Goal: Task Accomplishment & Management: Manage account settings

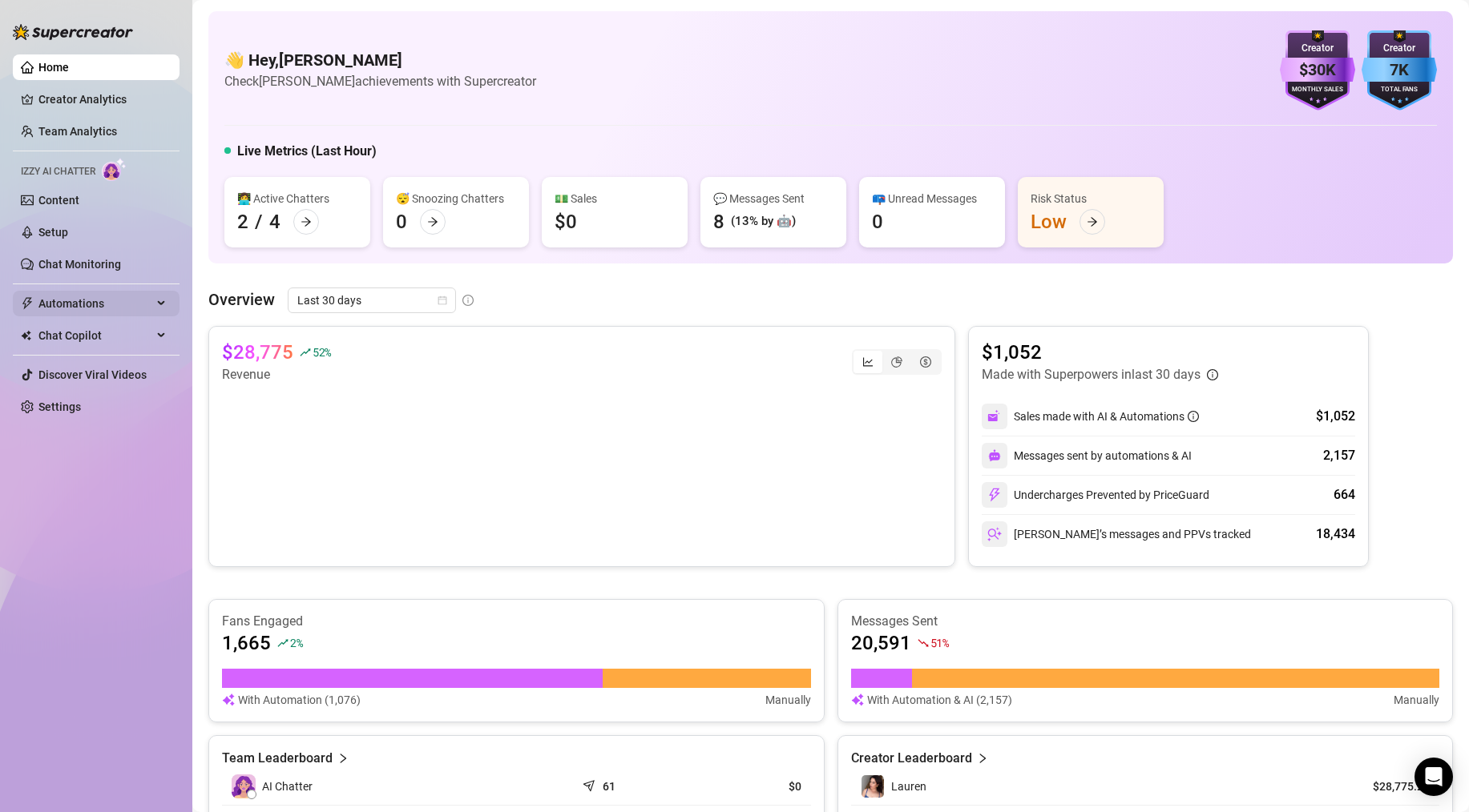
drag, startPoint x: 0, startPoint y: 0, endPoint x: 94, endPoint y: 308, distance: 322.0
click at [98, 309] on span "Automations" at bounding box center [95, 303] width 114 height 25
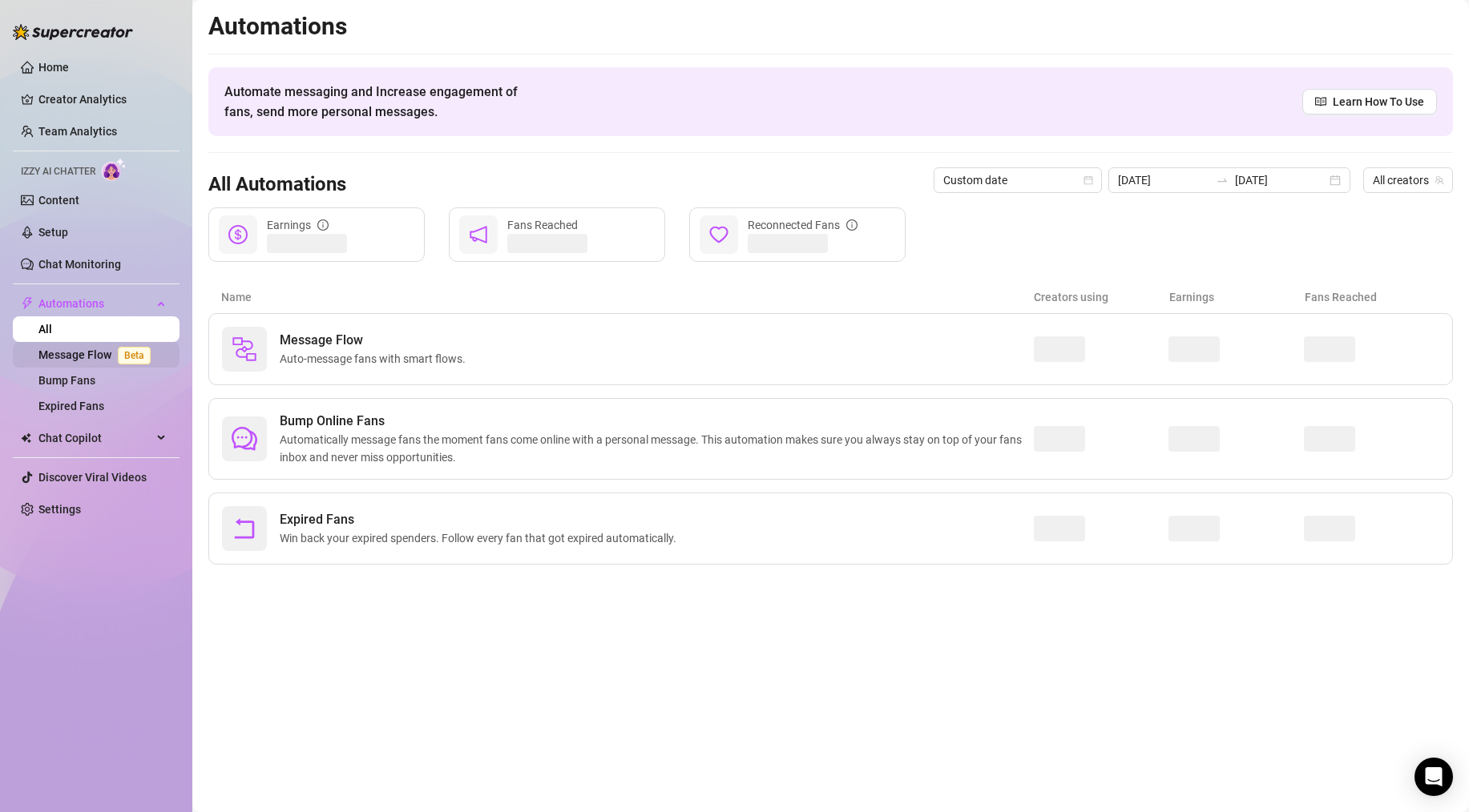
click at [93, 361] on link "Message Flow Beta" at bounding box center [98, 355] width 119 height 13
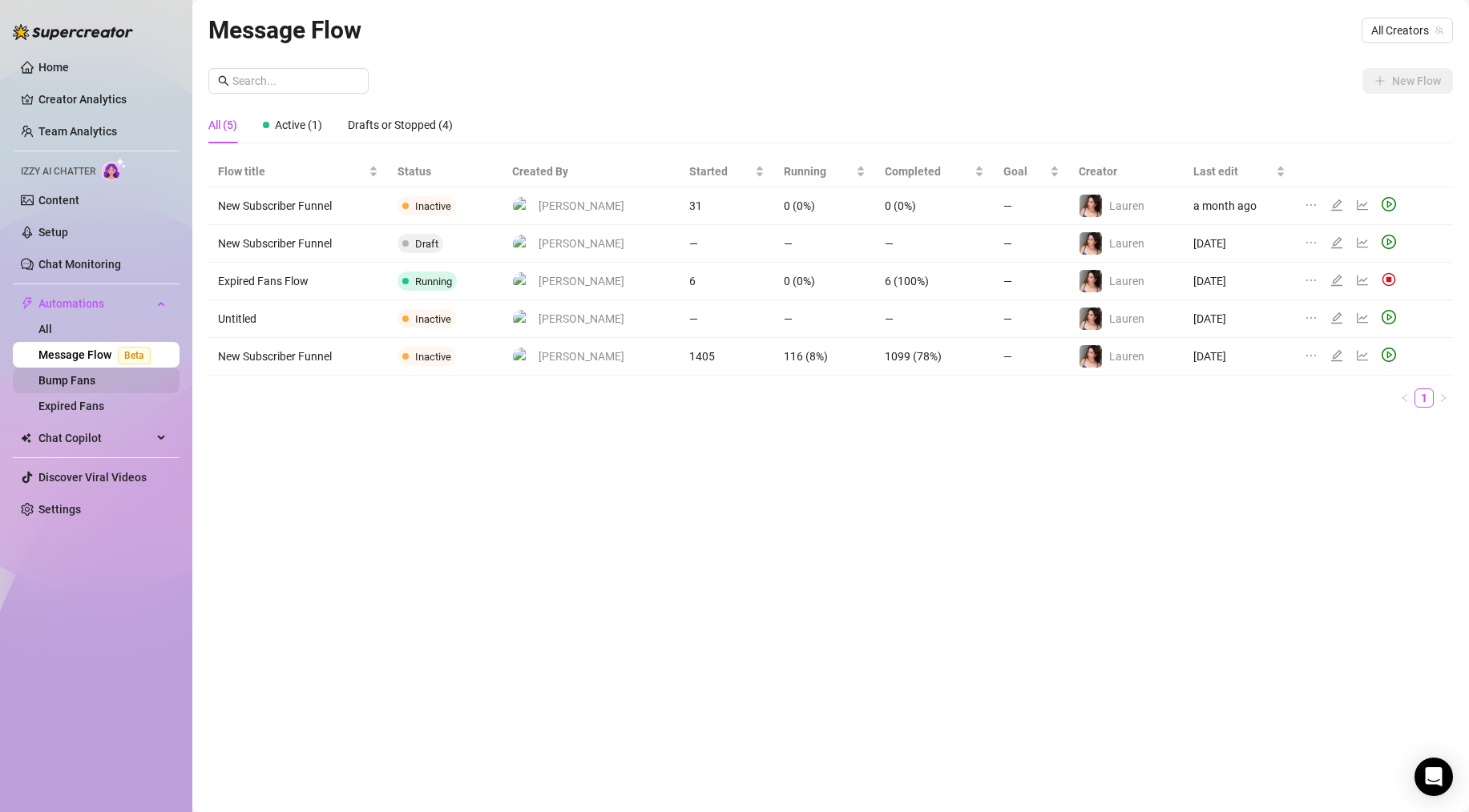
click at [81, 381] on link "Bump Fans" at bounding box center [66, 381] width 57 height 13
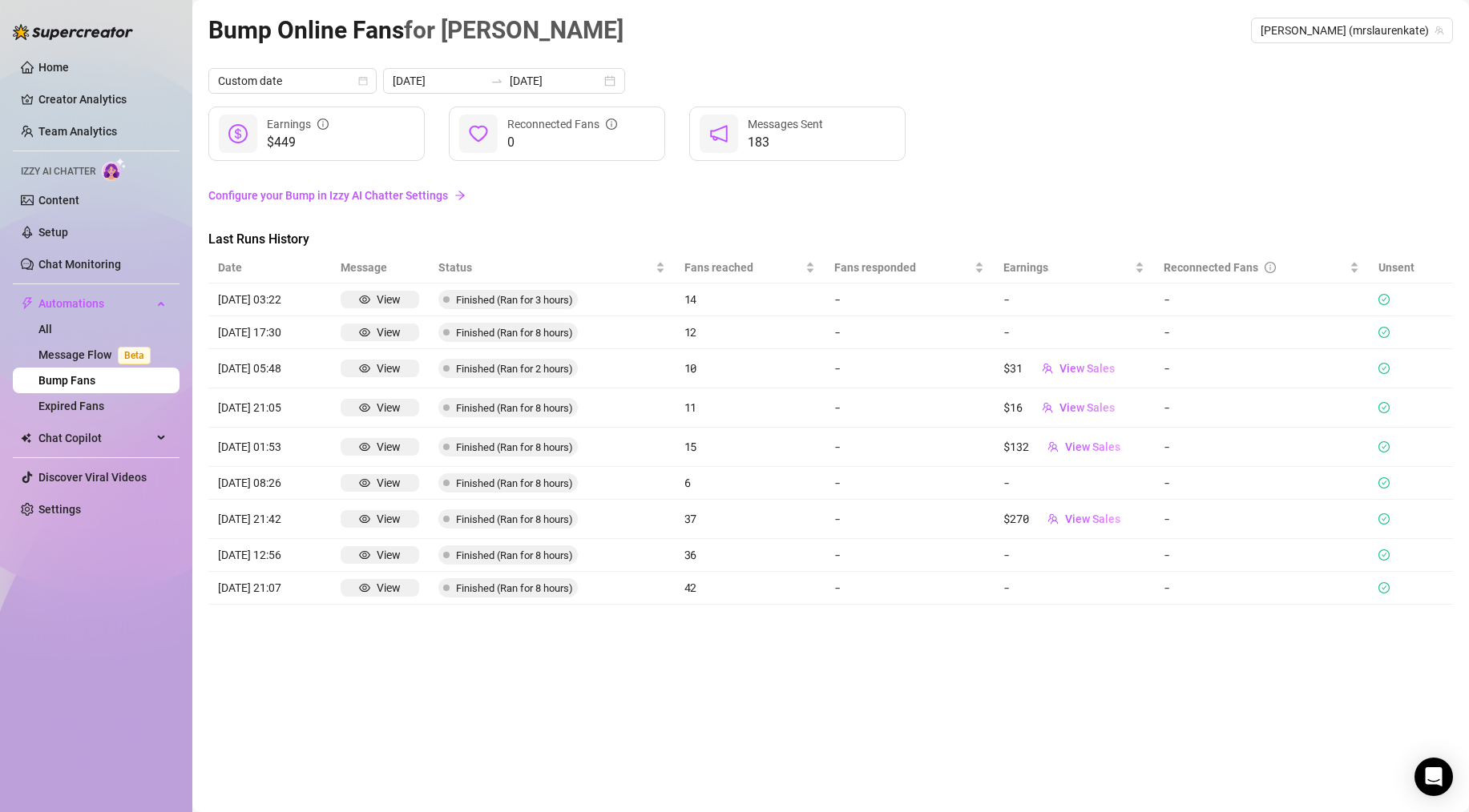
click at [377, 193] on link "Configure your Bump in Izzy AI Chatter Settings" at bounding box center [831, 195] width 1245 height 17
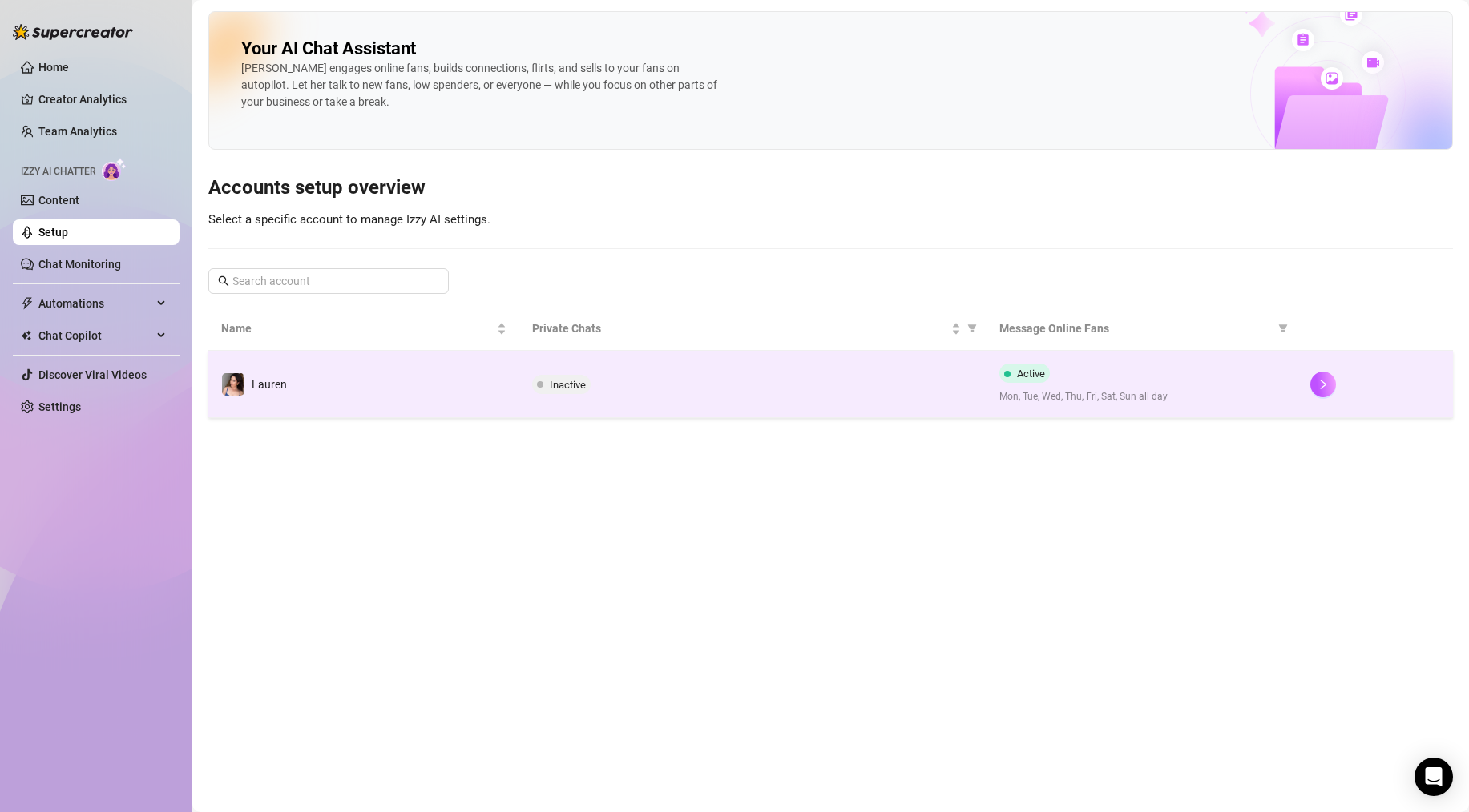
click at [383, 378] on td "Lauren" at bounding box center [364, 385] width 311 height 67
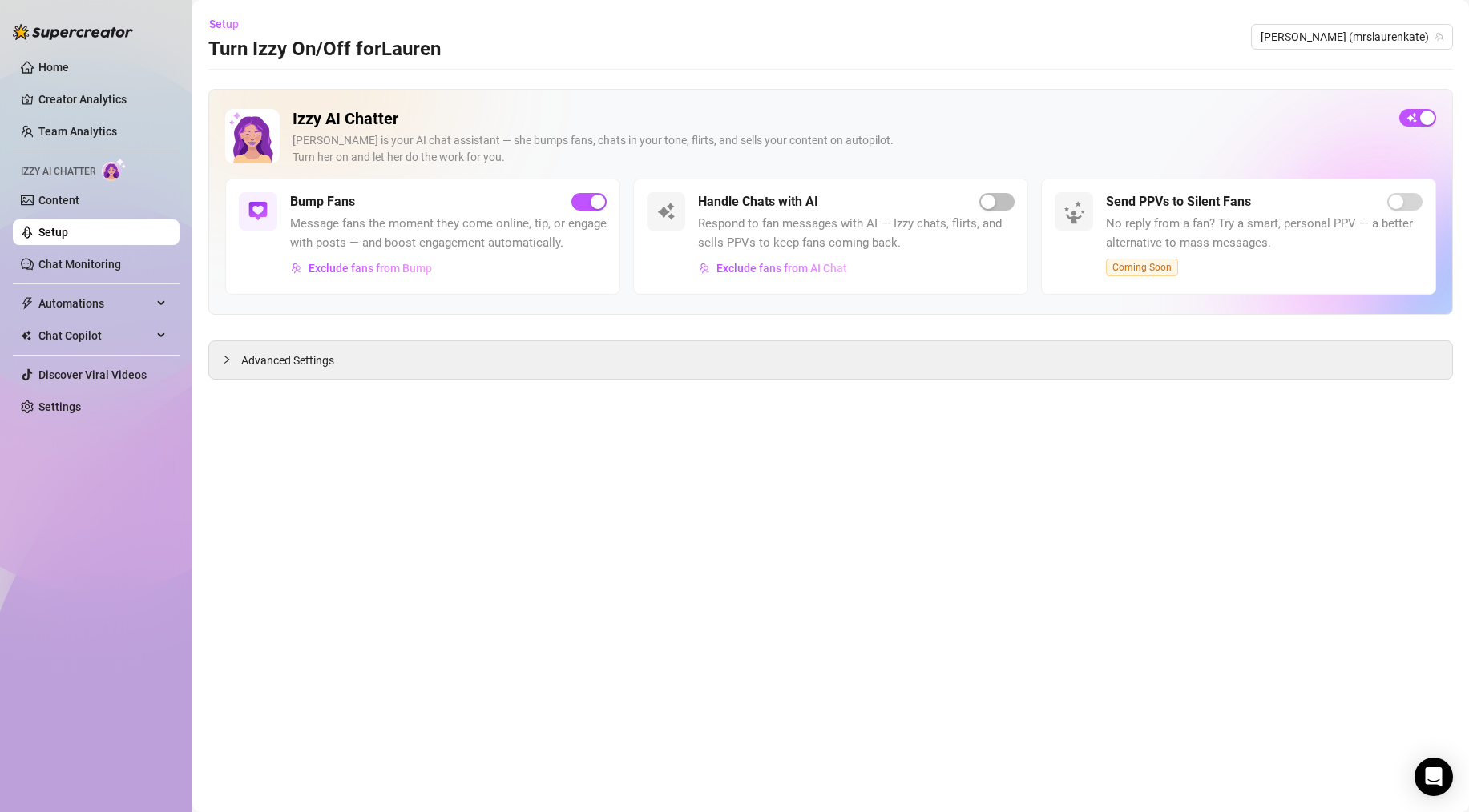
click at [463, 215] on span "Message fans the moment they come online, tip, or engage with posts — and boost…" at bounding box center [449, 234] width 317 height 38
click at [313, 363] on span "Advanced Settings" at bounding box center [287, 360] width 93 height 17
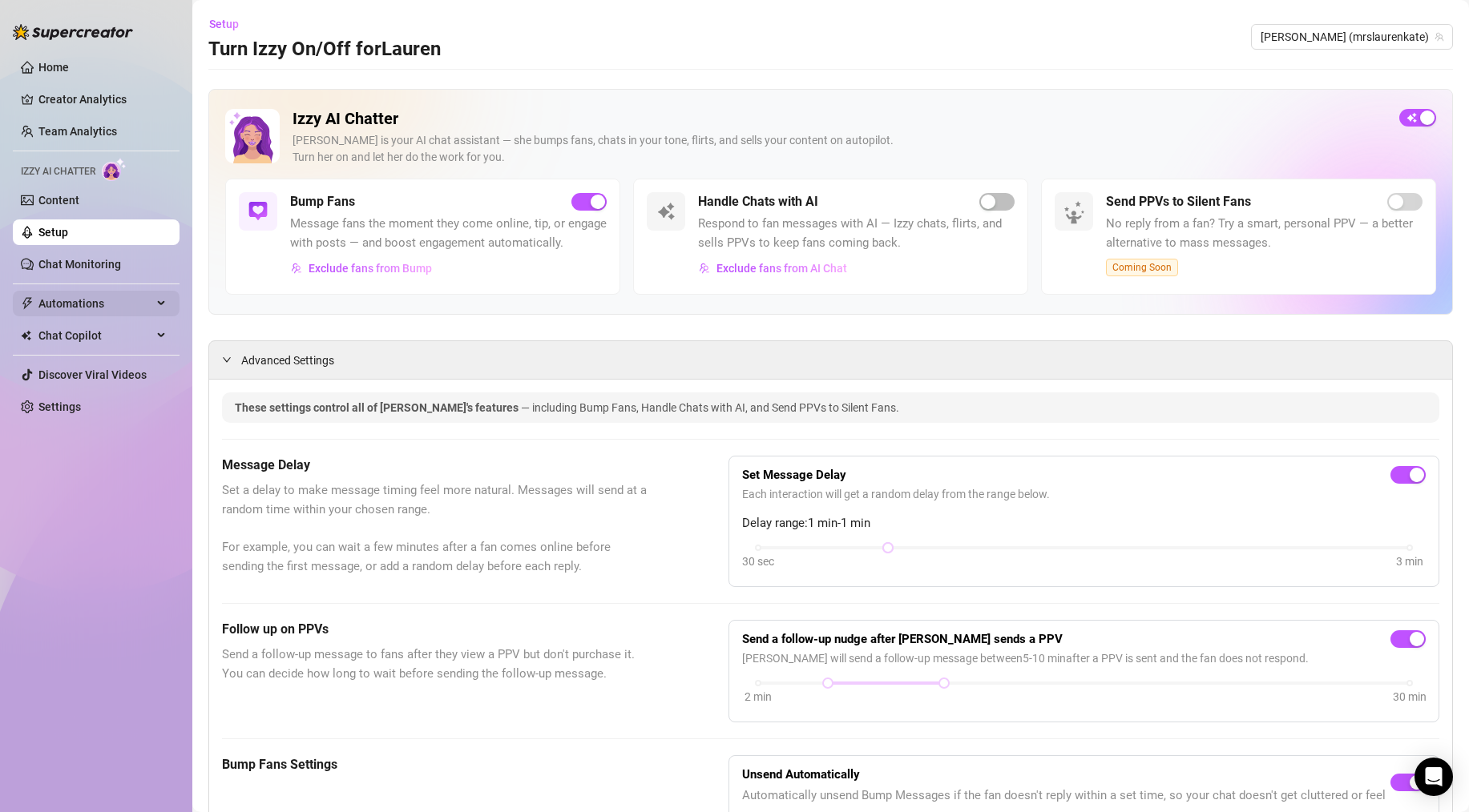
click at [90, 300] on span "Automations" at bounding box center [95, 303] width 114 height 25
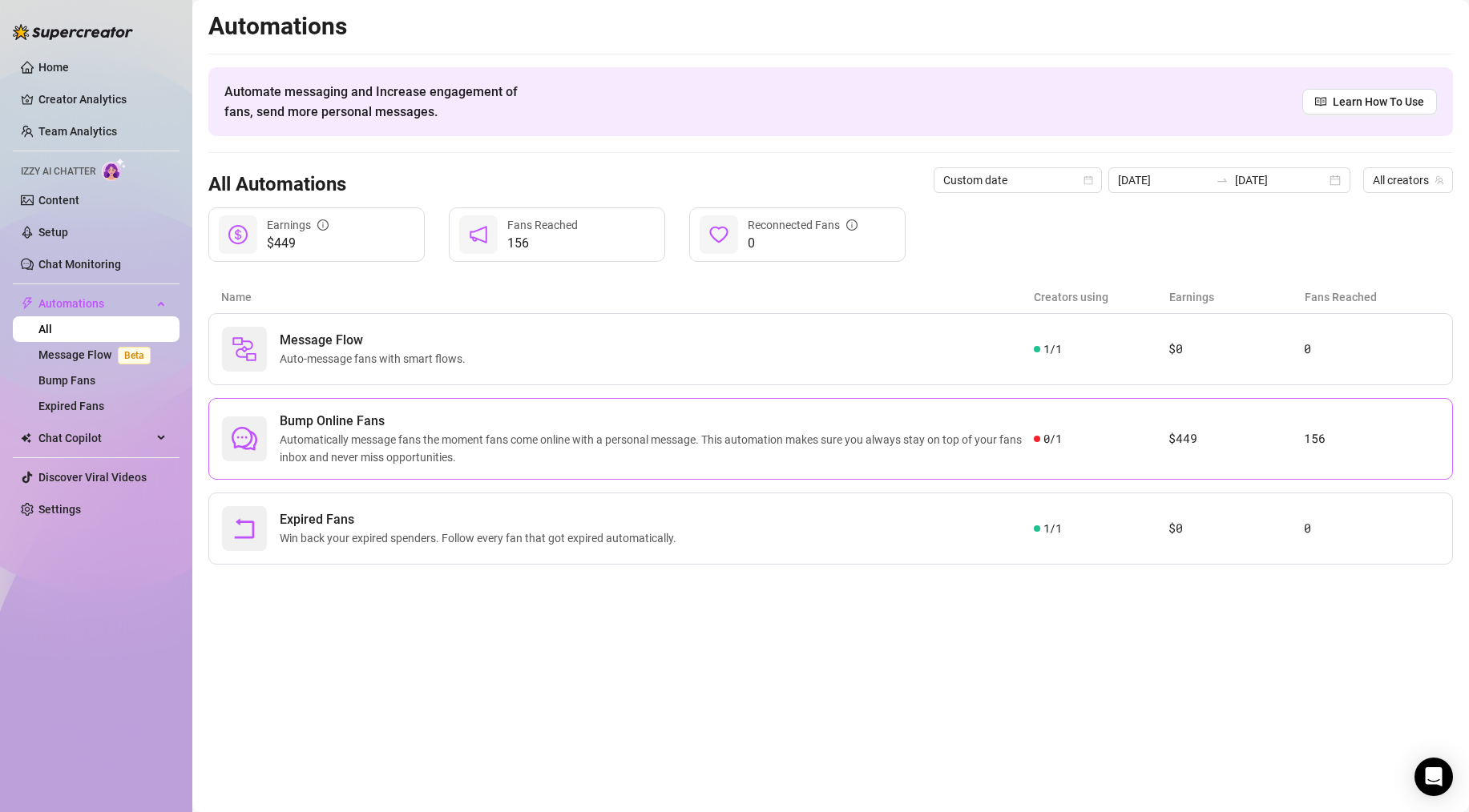
click at [373, 422] on span "Bump Online Fans" at bounding box center [657, 421] width 754 height 19
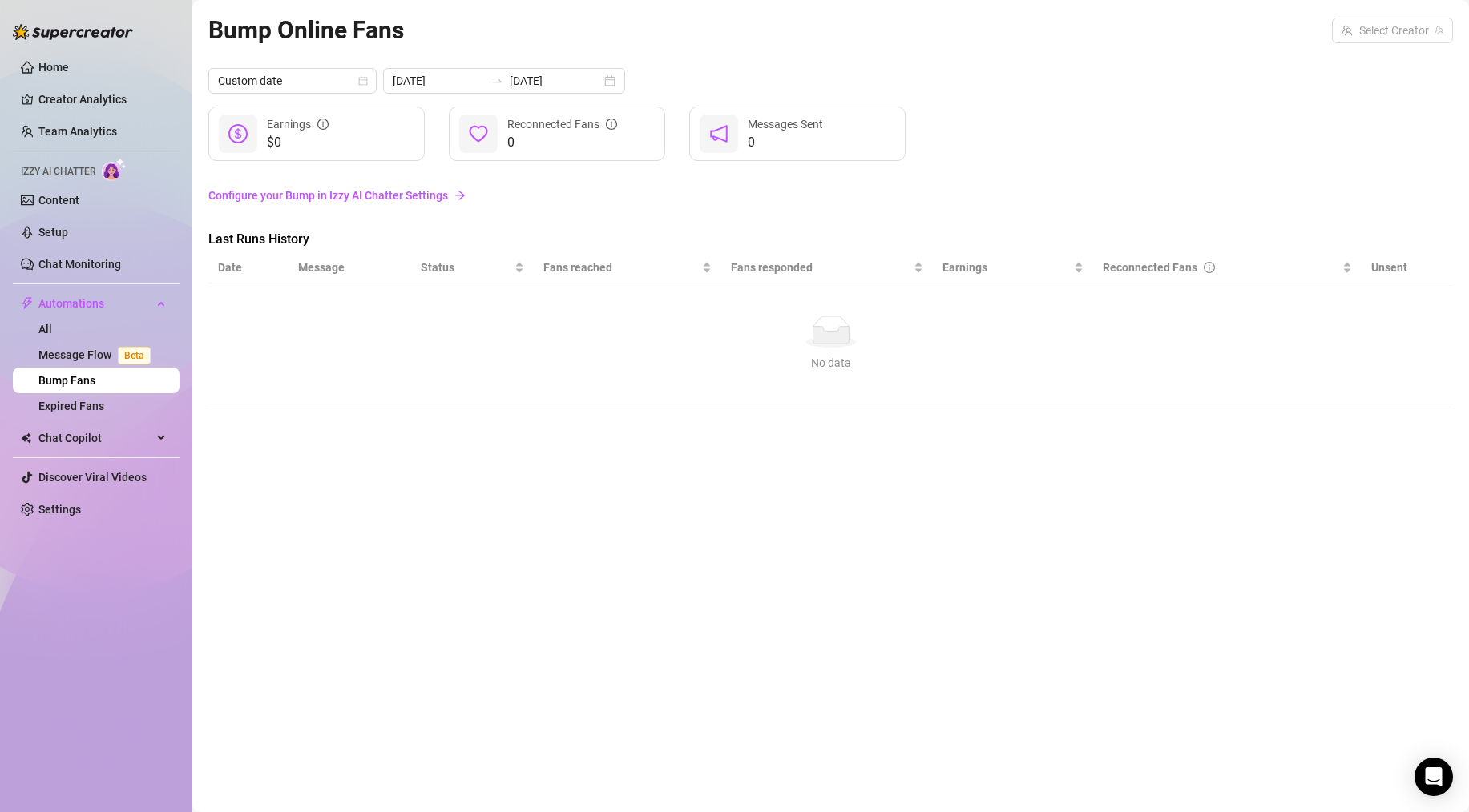
click at [77, 383] on link "Bump Fans" at bounding box center [66, 381] width 57 height 13
click at [327, 78] on span "Custom date" at bounding box center [293, 80] width 149 height 24
click at [290, 162] on div "Last 30 days" at bounding box center [293, 163] width 143 height 17
click at [51, 327] on link "All" at bounding box center [45, 330] width 14 height 13
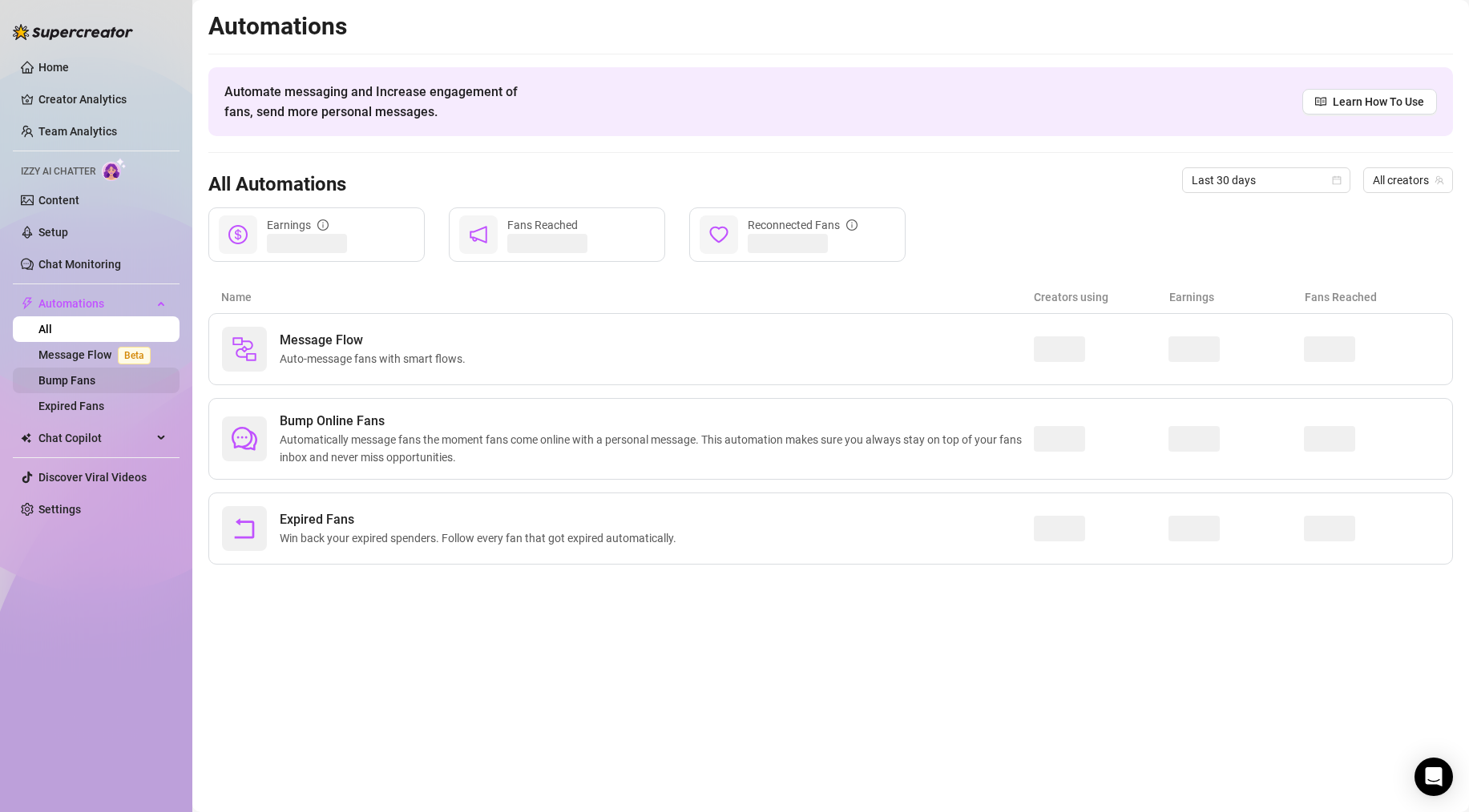
click at [66, 383] on link "Bump Fans" at bounding box center [66, 381] width 57 height 13
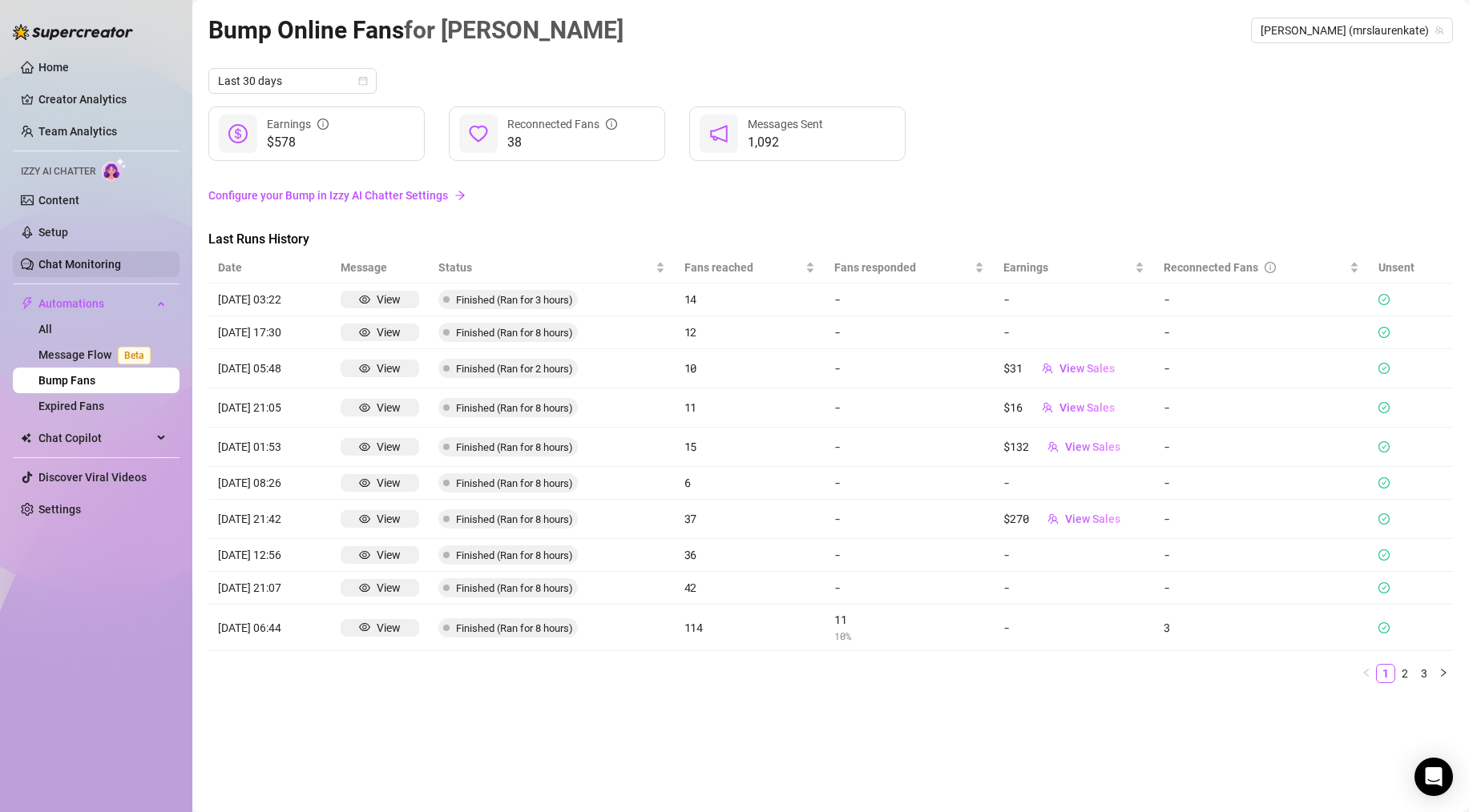
click at [79, 258] on link "Chat Monitoring" at bounding box center [80, 264] width 83 height 13
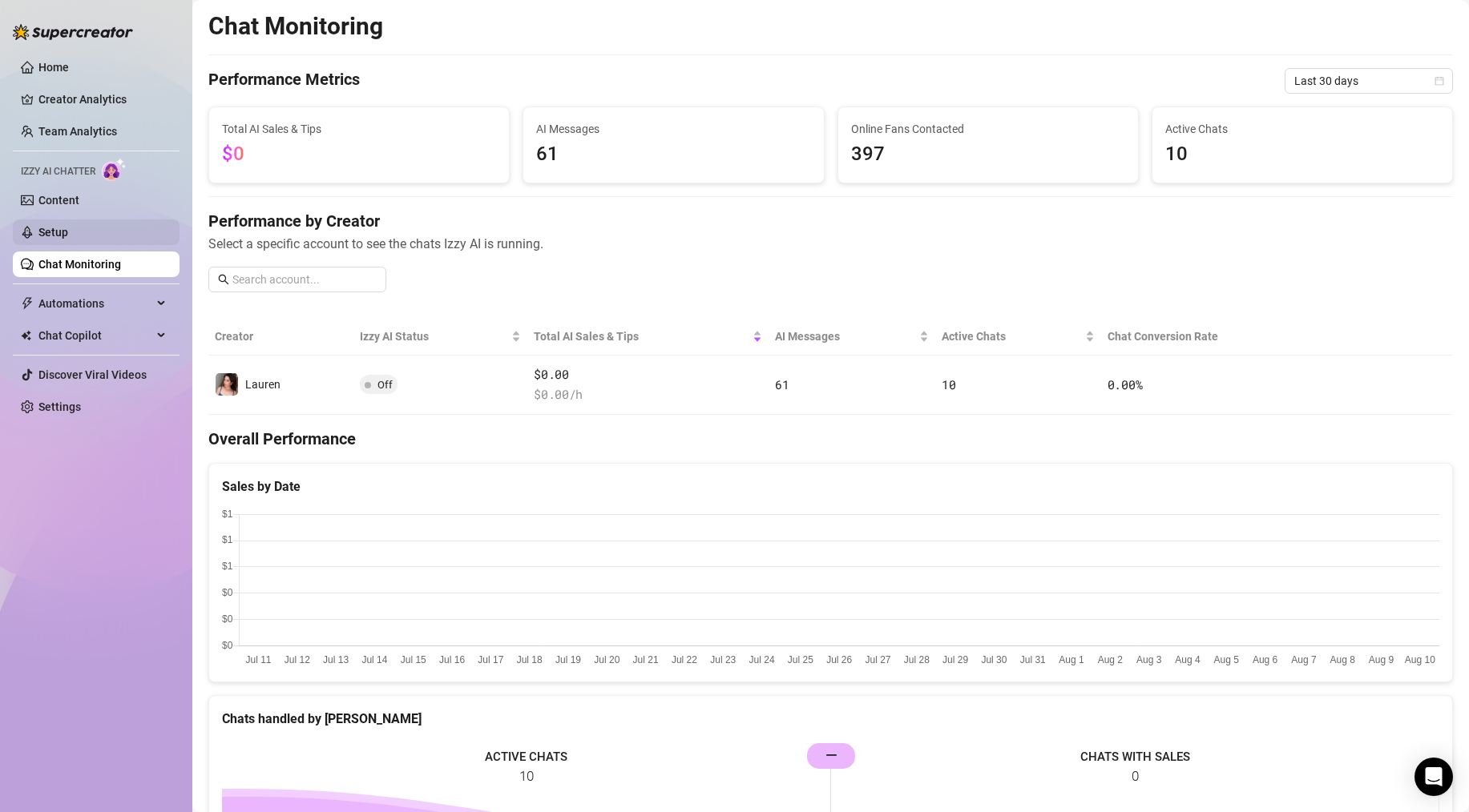
click at [57, 235] on link "Setup" at bounding box center [53, 232] width 30 height 13
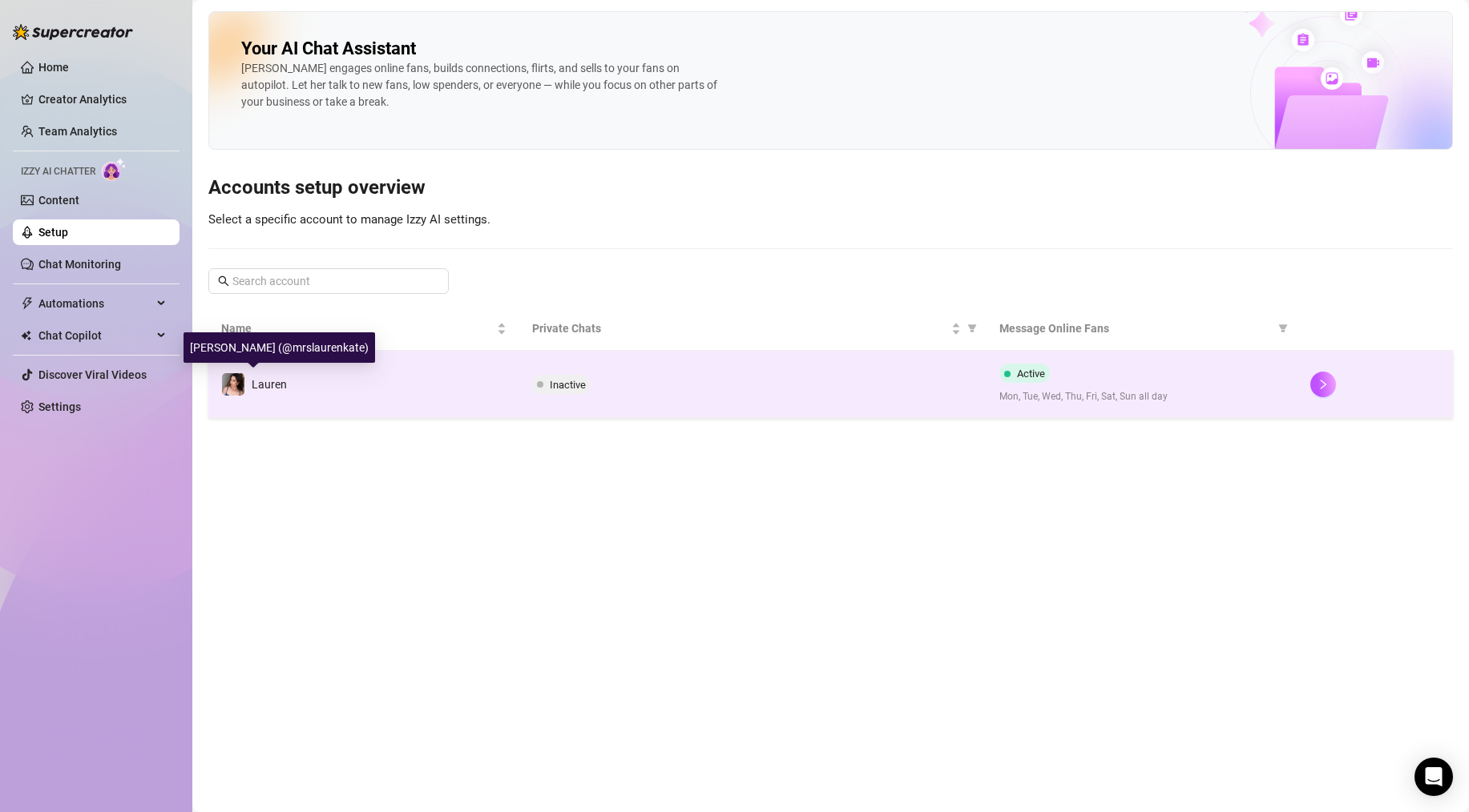
click at [285, 374] on div "Lauren" at bounding box center [254, 384] width 66 height 24
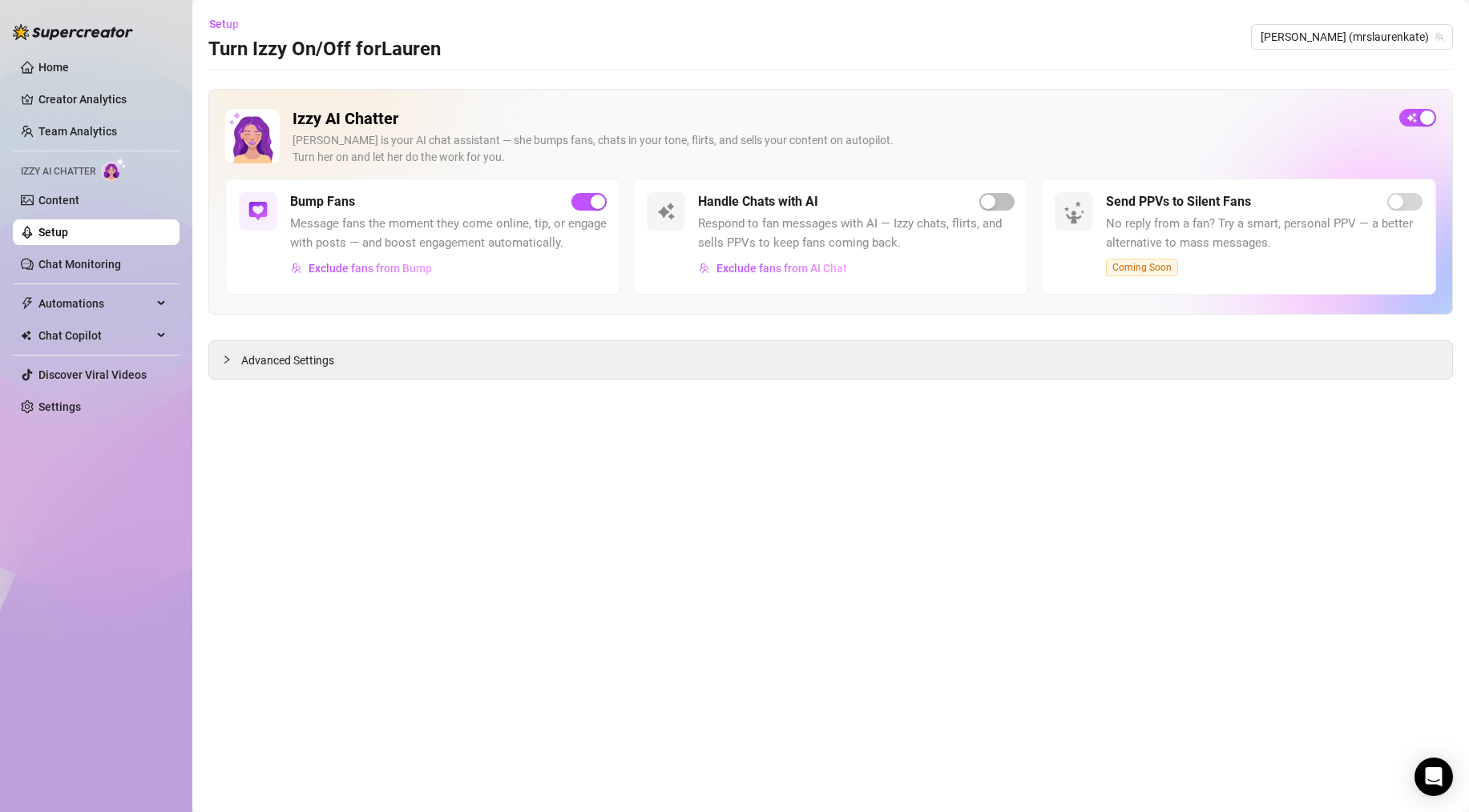
click at [343, 223] on span "Message fans the moment they come online, tip, or engage with posts — and boost…" at bounding box center [449, 234] width 317 height 38
click at [48, 72] on link "Home" at bounding box center [53, 67] width 30 height 13
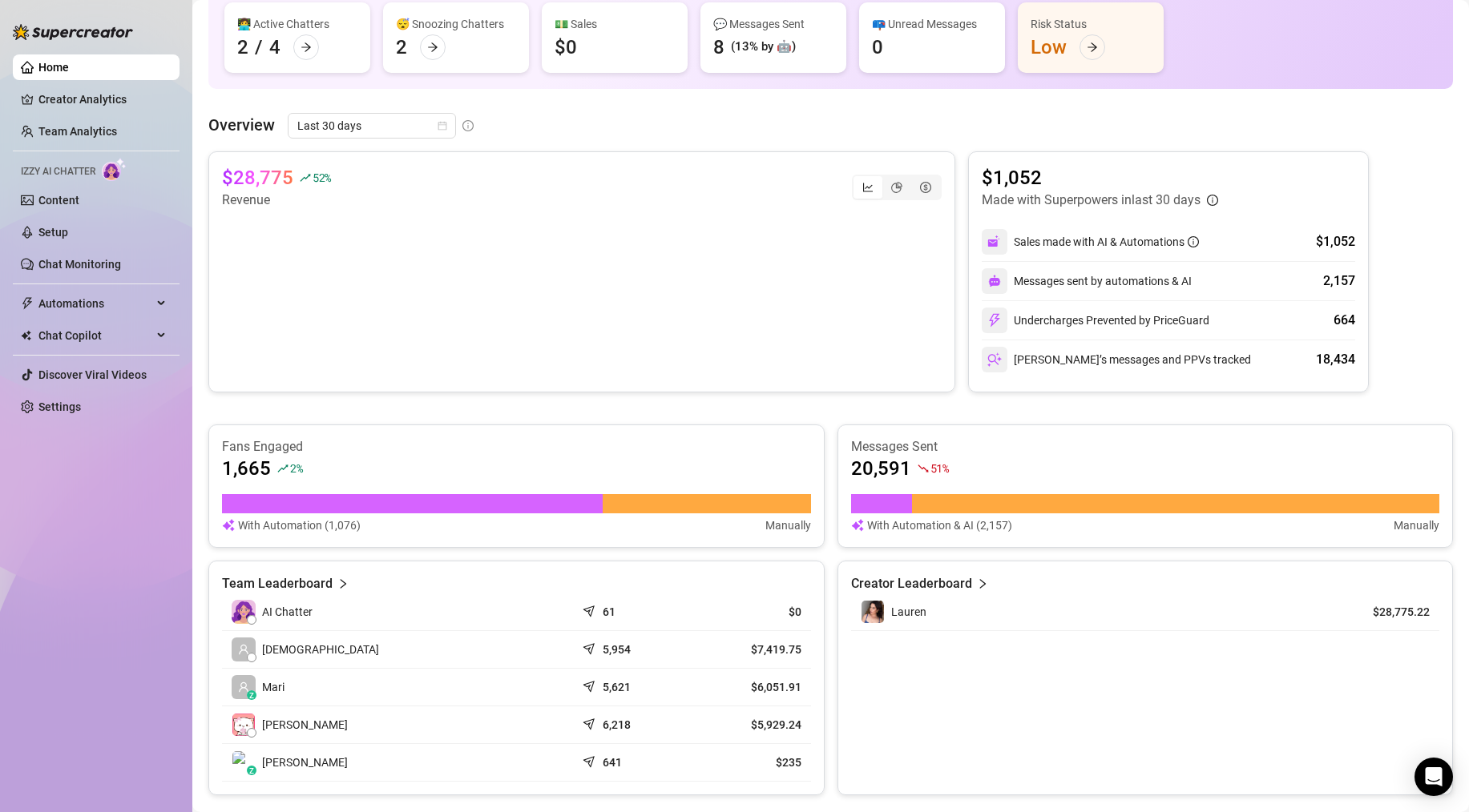
scroll to position [114, 0]
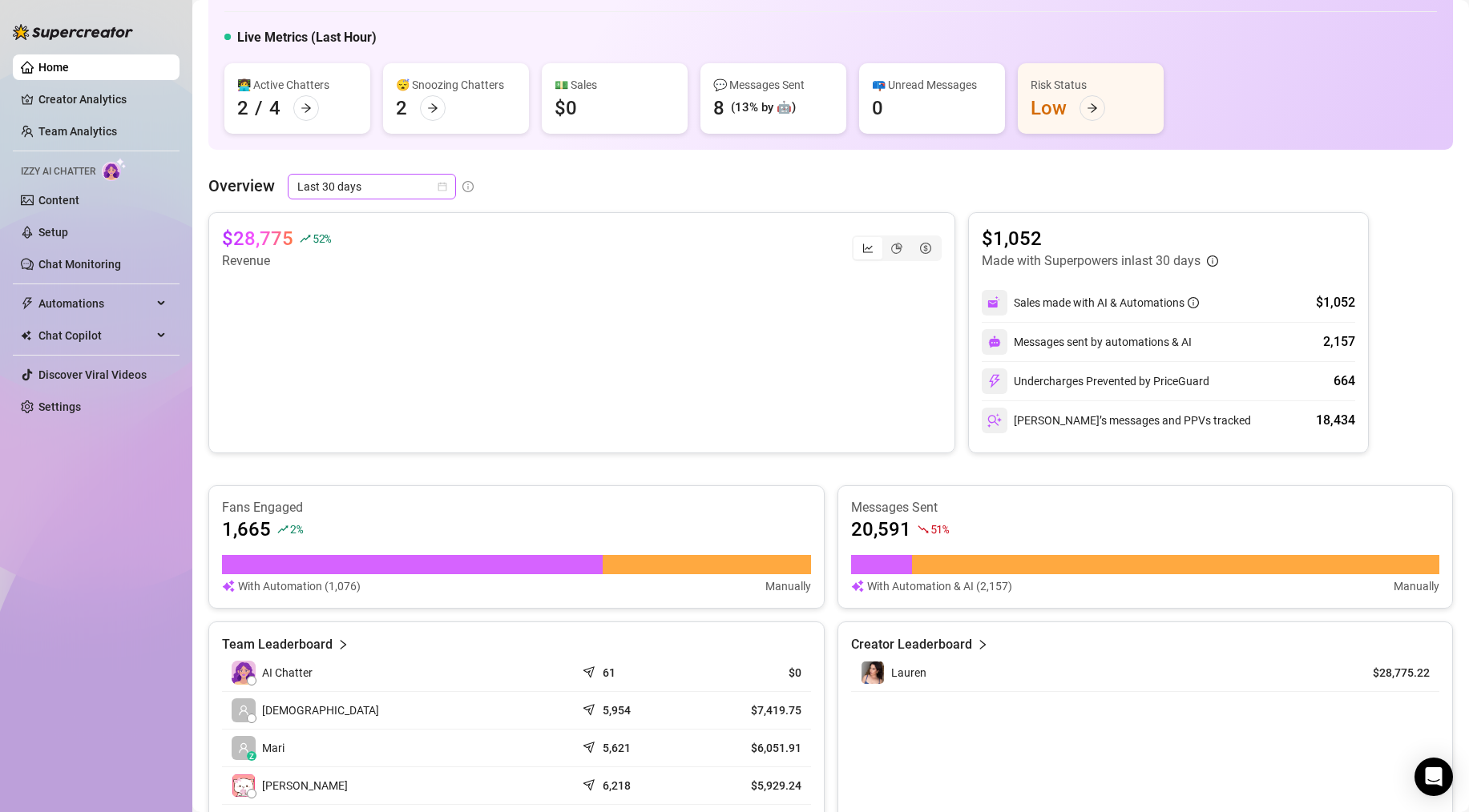
click at [443, 187] on icon "calendar" at bounding box center [442, 187] width 10 height 10
click at [384, 247] on div "Last 7 days" at bounding box center [371, 244] width 143 height 17
click at [63, 130] on link "Team Analytics" at bounding box center [78, 131] width 79 height 13
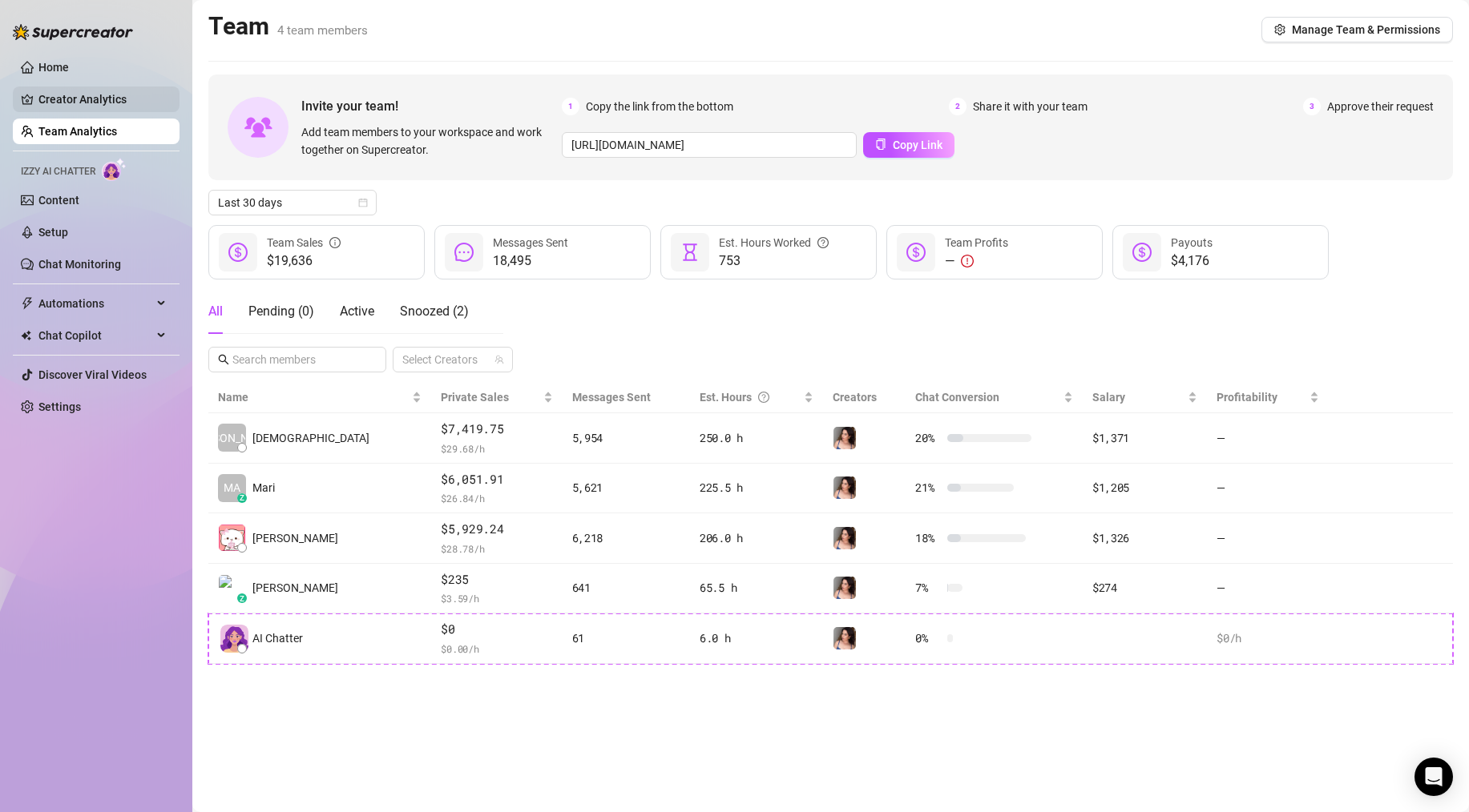
click at [71, 100] on link "Creator Analytics" at bounding box center [103, 98] width 128 height 25
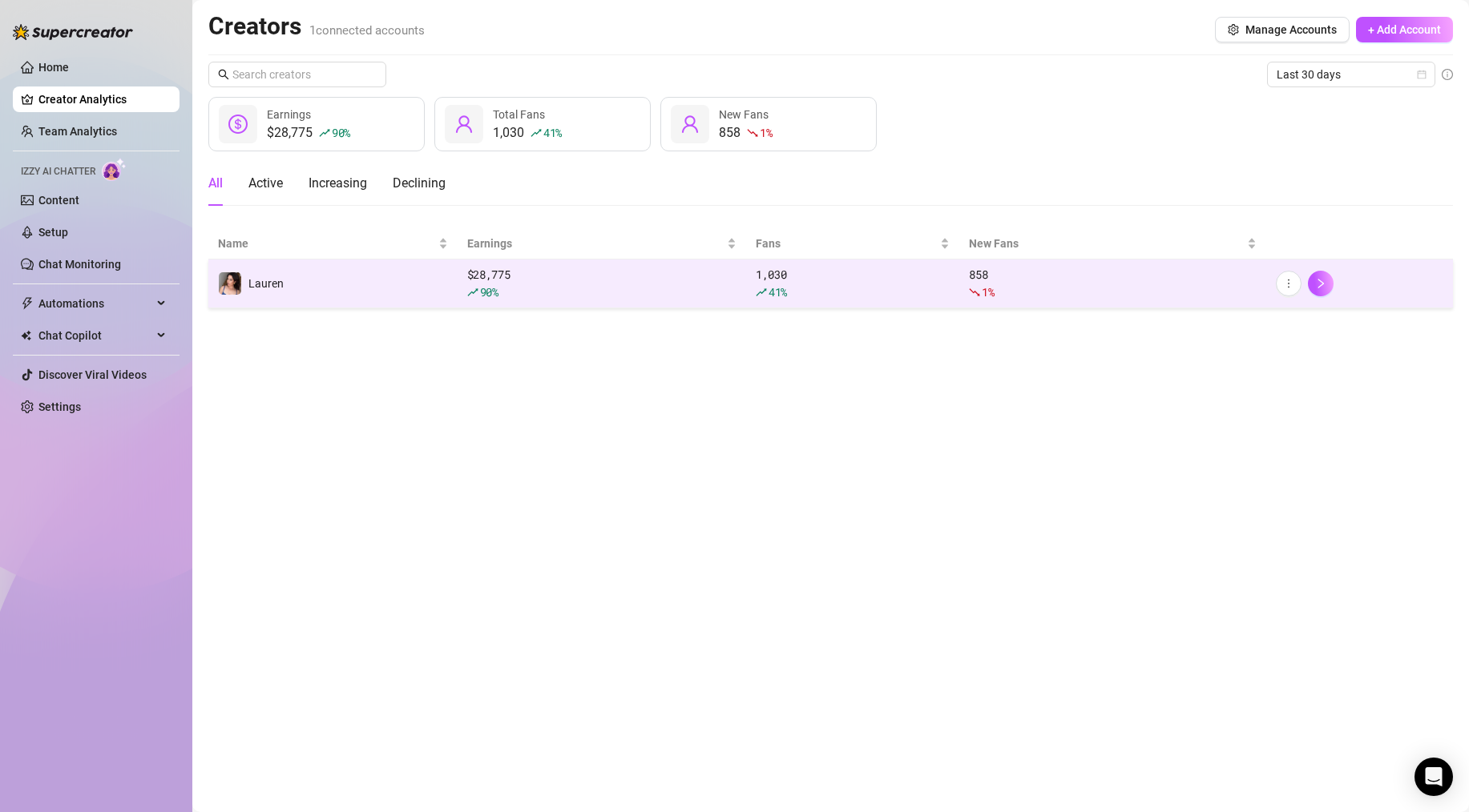
click at [497, 285] on span "90 %" at bounding box center [489, 292] width 18 height 16
